Goal: Information Seeking & Learning: Learn about a topic

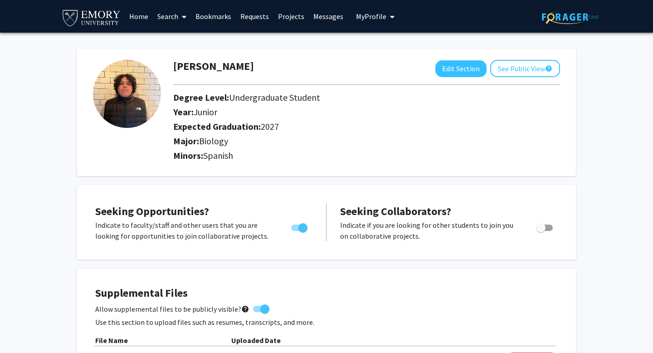
click at [319, 8] on link "Messages" at bounding box center [328, 16] width 39 height 32
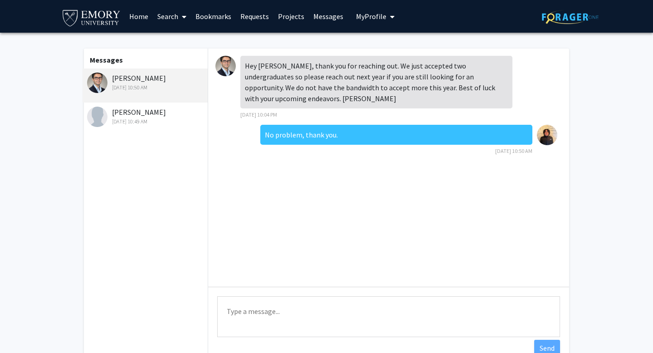
click at [171, 107] on div "[PERSON_NAME] [DATE] 10:49 AM" at bounding box center [146, 116] width 118 height 19
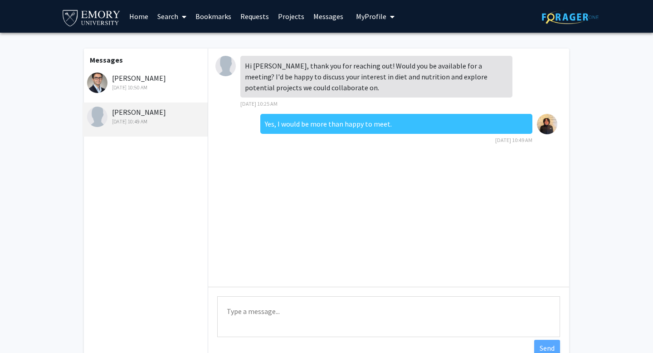
click at [163, 83] on div "[DATE] 10:50 AM" at bounding box center [146, 87] width 118 height 8
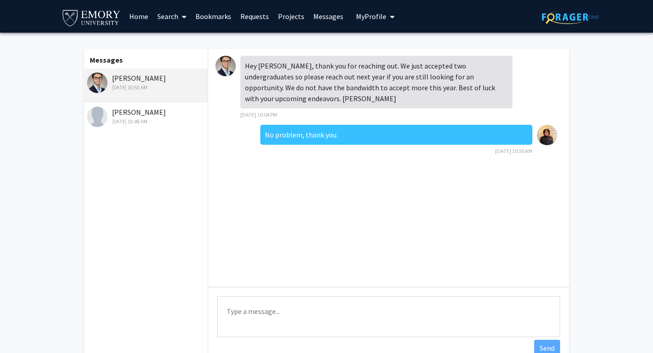
click at [134, 9] on link "Home" at bounding box center [139, 16] width 28 height 32
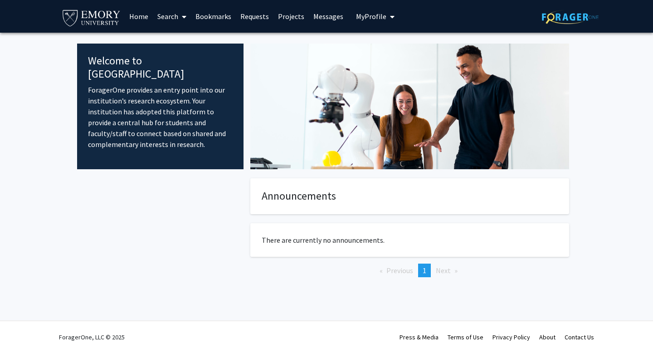
click at [260, 13] on link "Requests" at bounding box center [255, 16] width 38 height 32
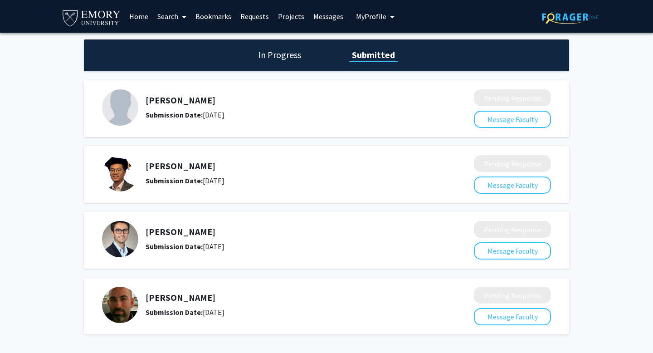
click at [289, 11] on link "Projects" at bounding box center [290, 16] width 35 height 32
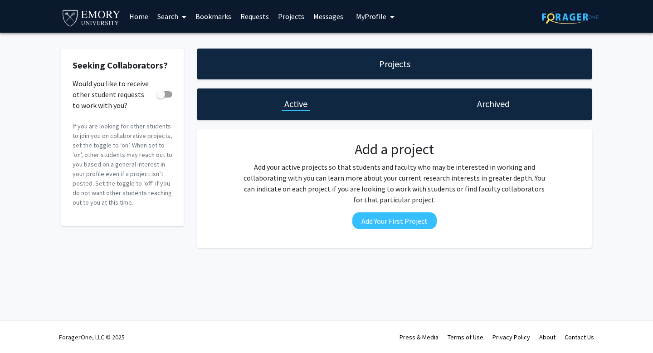
click at [174, 13] on link "Search" at bounding box center [172, 16] width 38 height 32
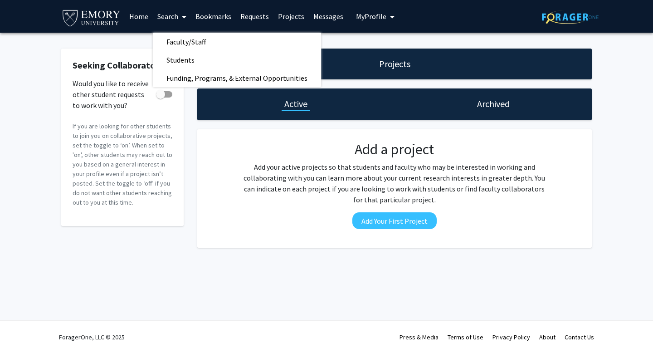
click at [177, 11] on link "Search" at bounding box center [172, 16] width 38 height 32
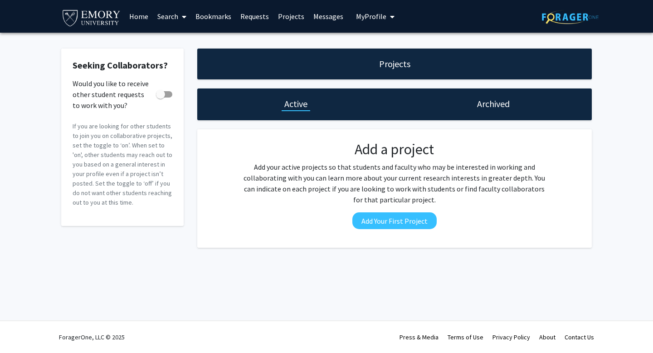
click at [140, 10] on link "Home" at bounding box center [139, 16] width 28 height 32
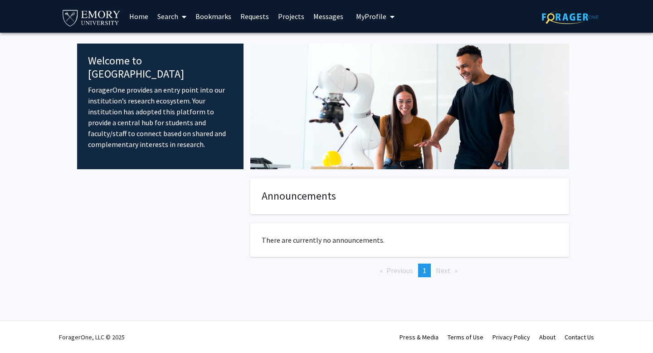
click at [322, 9] on link "Messages" at bounding box center [328, 16] width 39 height 32
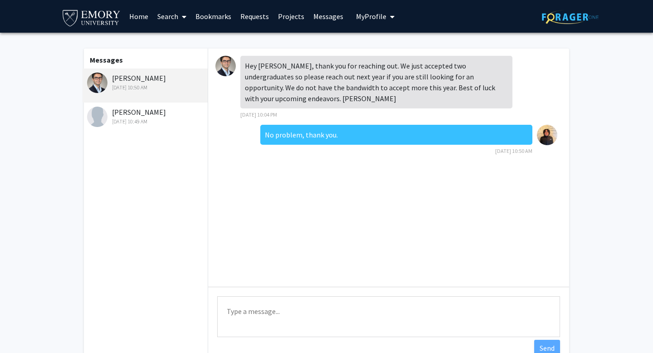
click at [179, 107] on div "[PERSON_NAME] [DATE] 10:49 AM" at bounding box center [146, 116] width 118 height 19
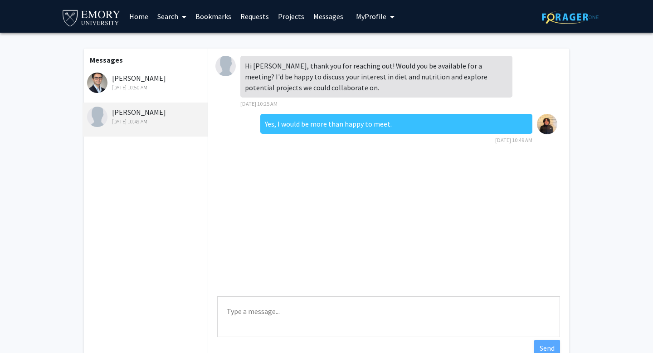
click at [148, 83] on div "[DATE] 10:50 AM" at bounding box center [146, 87] width 118 height 8
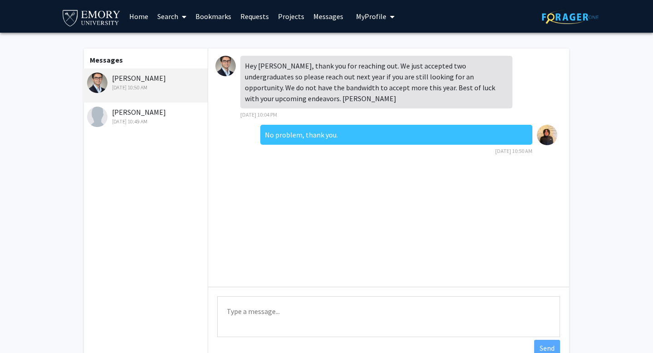
drag, startPoint x: 142, startPoint y: 107, endPoint x: 142, endPoint y: 83, distance: 24.0
click at [142, 83] on div "Messages [PERSON_NAME] [DATE] 10:50 AM [PERSON_NAME] [DATE] 10:49 AM" at bounding box center [145, 207] width 125 height 317
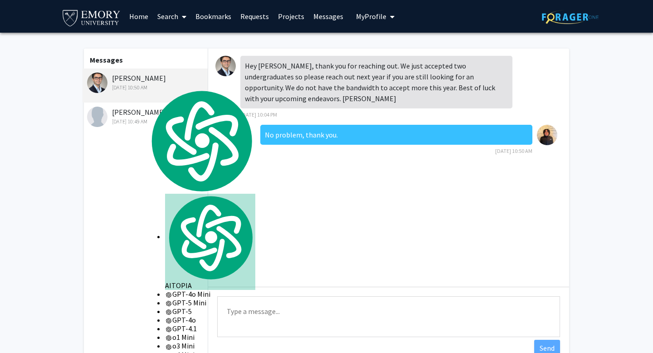
click at [147, 128] on div "Messages [PERSON_NAME] [DATE] 10:50 AM [PERSON_NAME] [DATE] 10:49 AM" at bounding box center [145, 207] width 125 height 317
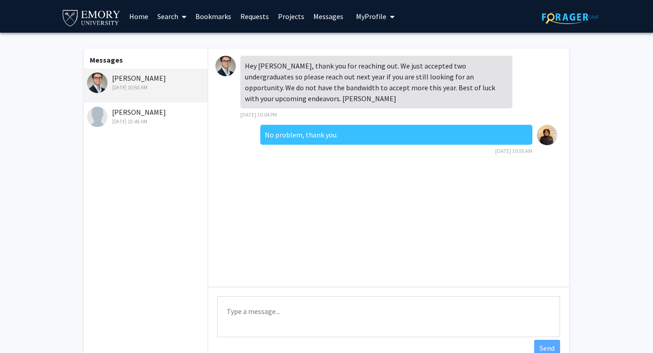
click at [157, 107] on div "[PERSON_NAME] [DATE] 10:49 AM" at bounding box center [146, 116] width 118 height 19
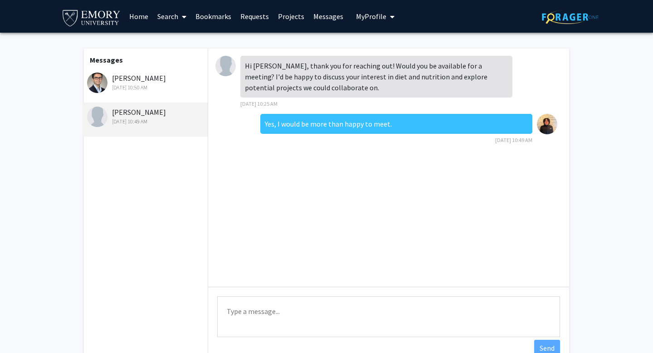
click at [228, 56] on img at bounding box center [225, 66] width 20 height 20
click at [128, 107] on div "[PERSON_NAME] [DATE] 10:49 AM" at bounding box center [146, 116] width 118 height 19
click at [249, 8] on link "Requests" at bounding box center [255, 16] width 38 height 32
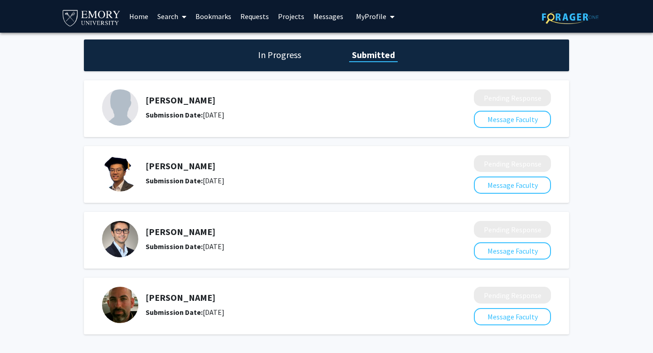
click at [165, 110] on b "Submission Date:" at bounding box center [174, 114] width 57 height 9
click at [294, 50] on h1 "In Progress" at bounding box center [279, 55] width 49 height 13
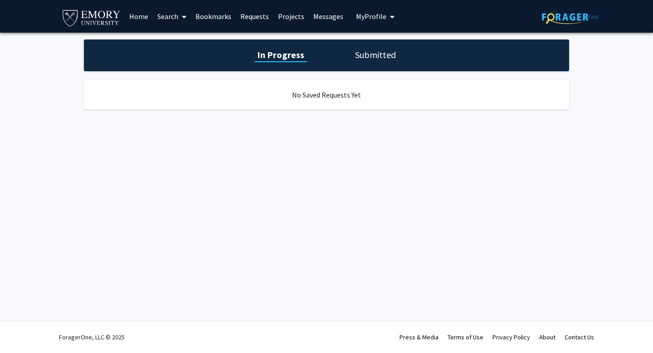
click at [376, 49] on h1 "Submitted" at bounding box center [375, 55] width 46 height 13
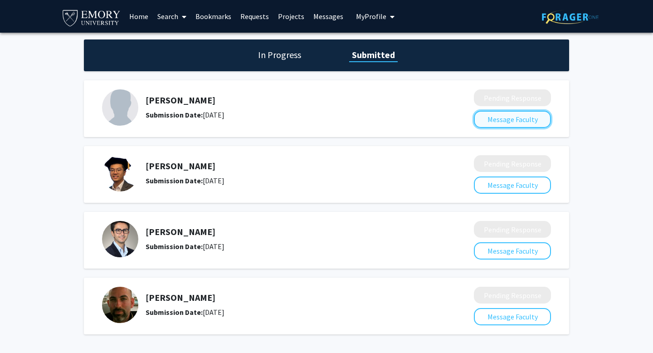
click at [474, 111] on button "Message Faculty" at bounding box center [512, 119] width 77 height 17
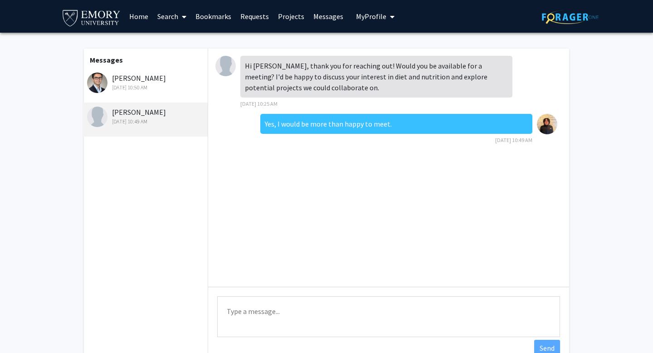
click at [123, 107] on div "[PERSON_NAME] [DATE] 10:49 AM" at bounding box center [146, 116] width 118 height 19
click at [146, 7] on link "Home" at bounding box center [139, 16] width 28 height 32
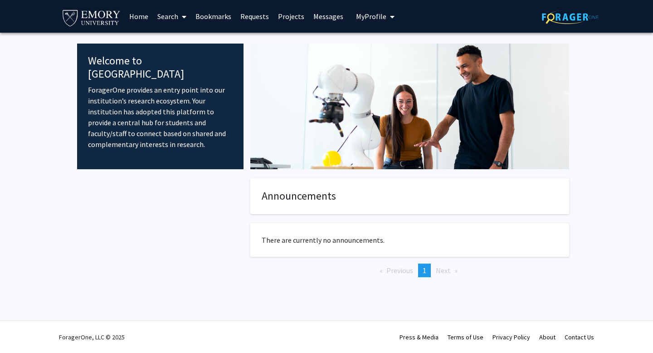
click at [179, 10] on span at bounding box center [182, 17] width 8 height 32
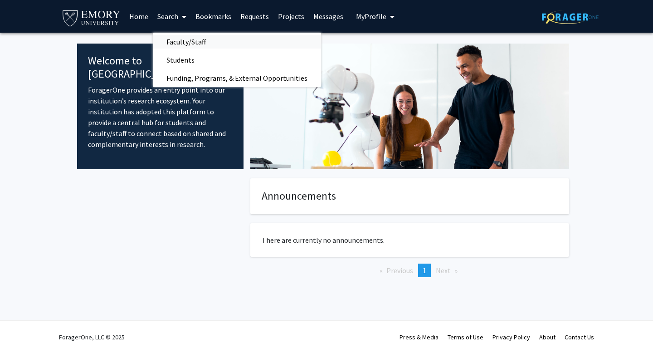
click at [177, 33] on span "Faculty/Staff" at bounding box center [186, 42] width 67 height 18
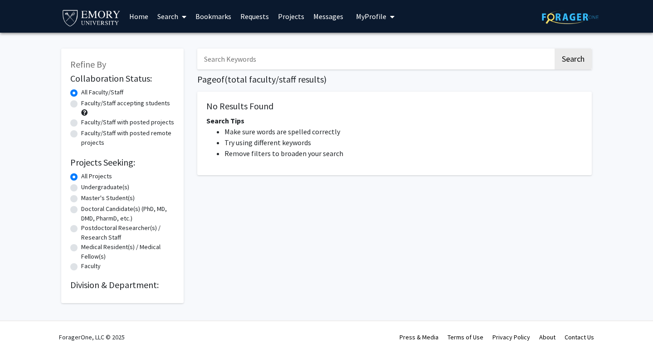
click at [81, 98] on label "Faculty/Staff accepting students" at bounding box center [125, 103] width 89 height 10
click at [81, 98] on input "Faculty/Staff accepting students" at bounding box center [84, 101] width 6 height 6
radio input "true"
click at [81, 117] on label "Faculty/Staff with posted projects" at bounding box center [127, 122] width 93 height 10
click at [81, 117] on input "Faculty/Staff with posted projects" at bounding box center [84, 120] width 6 height 6
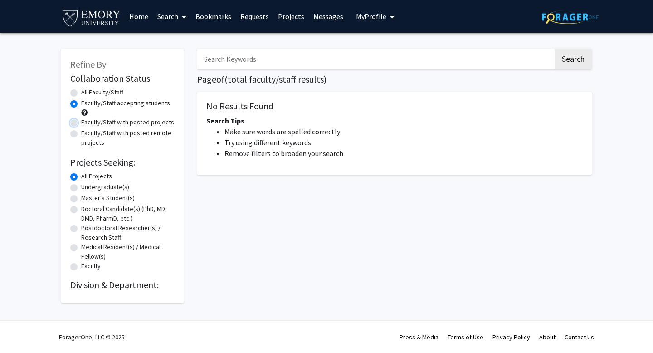
radio input "true"
click at [81, 128] on label "Faculty/Staff with posted remote projects" at bounding box center [127, 137] width 93 height 19
click at [81, 128] on input "Faculty/Staff with posted remote projects" at bounding box center [84, 131] width 6 height 6
radio input "true"
click at [72, 98] on div "Faculty/Staff accepting students" at bounding box center [122, 107] width 104 height 19
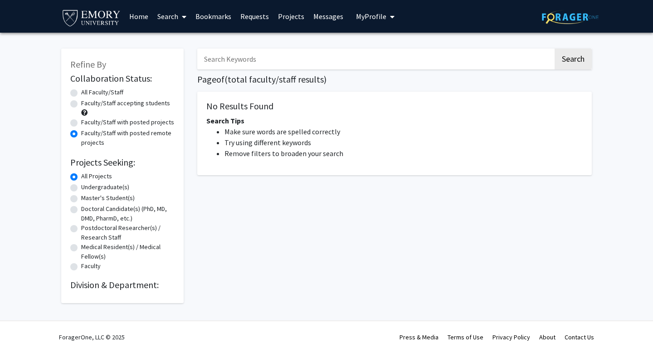
click at [81, 98] on label "Faculty/Staff accepting students" at bounding box center [125, 103] width 89 height 10
click at [81, 98] on input "Faculty/Staff accepting students" at bounding box center [84, 101] width 6 height 6
radio input "true"
click at [569, 49] on button "Search" at bounding box center [573, 59] width 37 height 21
click at [567, 50] on button "Search" at bounding box center [573, 59] width 37 height 21
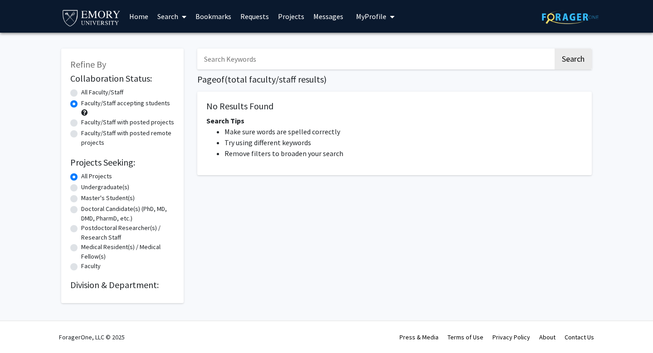
click at [81, 182] on label "Undergraduate(s)" at bounding box center [105, 187] width 48 height 10
click at [81, 182] on input "Undergraduate(s)" at bounding box center [84, 185] width 6 height 6
radio input "true"
click at [81, 171] on label "All Projects" at bounding box center [96, 176] width 31 height 10
click at [81, 171] on input "All Projects" at bounding box center [84, 174] width 6 height 6
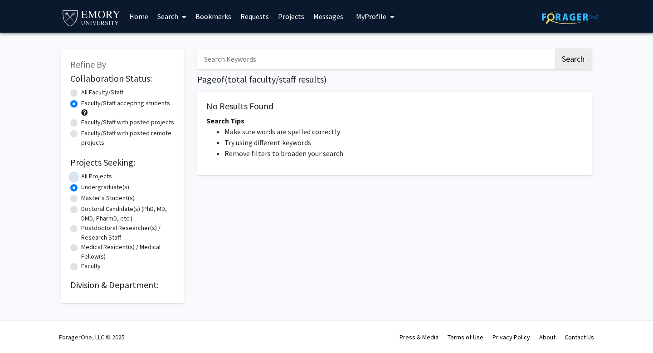
radio input "true"
click at [575, 51] on button "Search" at bounding box center [573, 59] width 37 height 21
click at [318, 14] on link "Messages" at bounding box center [328, 16] width 39 height 32
